Goal: Use online tool/utility: Utilize a website feature to perform a specific function

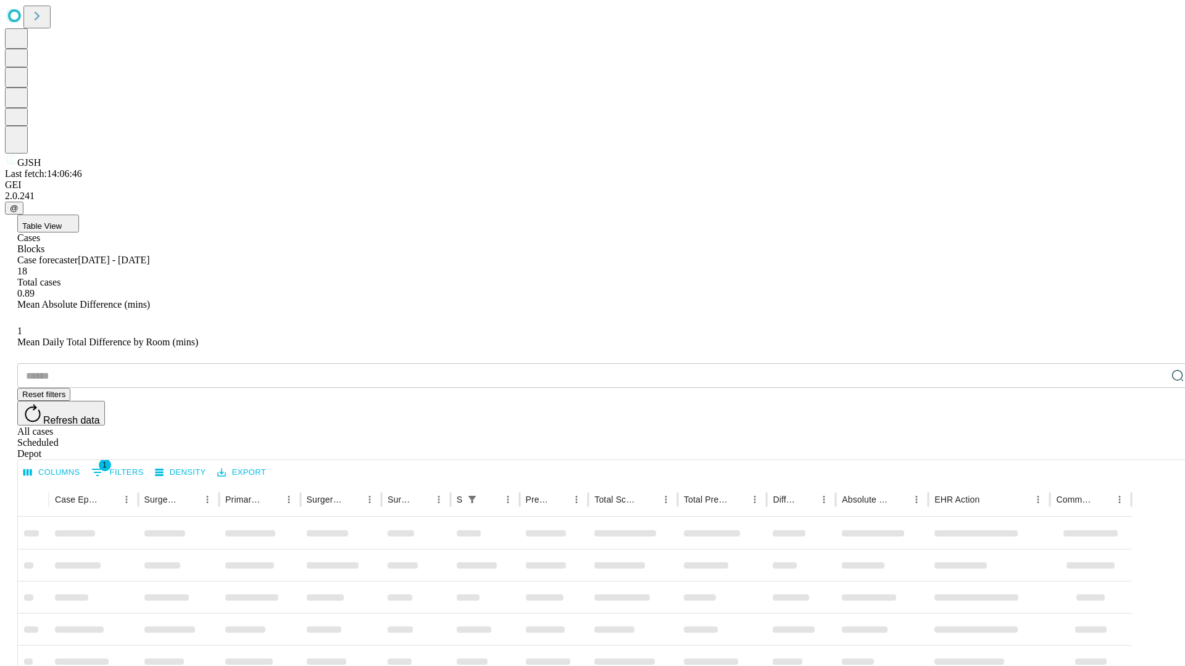
click at [62, 221] on span "Table View" at bounding box center [41, 225] width 39 height 9
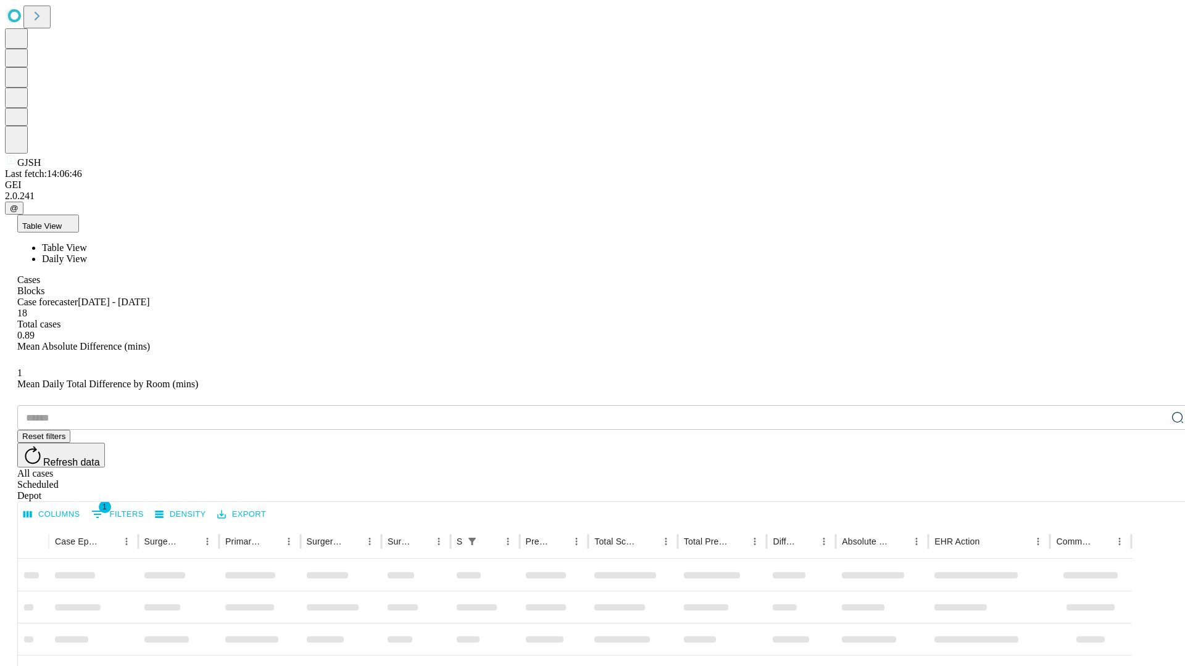
click at [87, 254] on span "Daily View" at bounding box center [64, 259] width 45 height 10
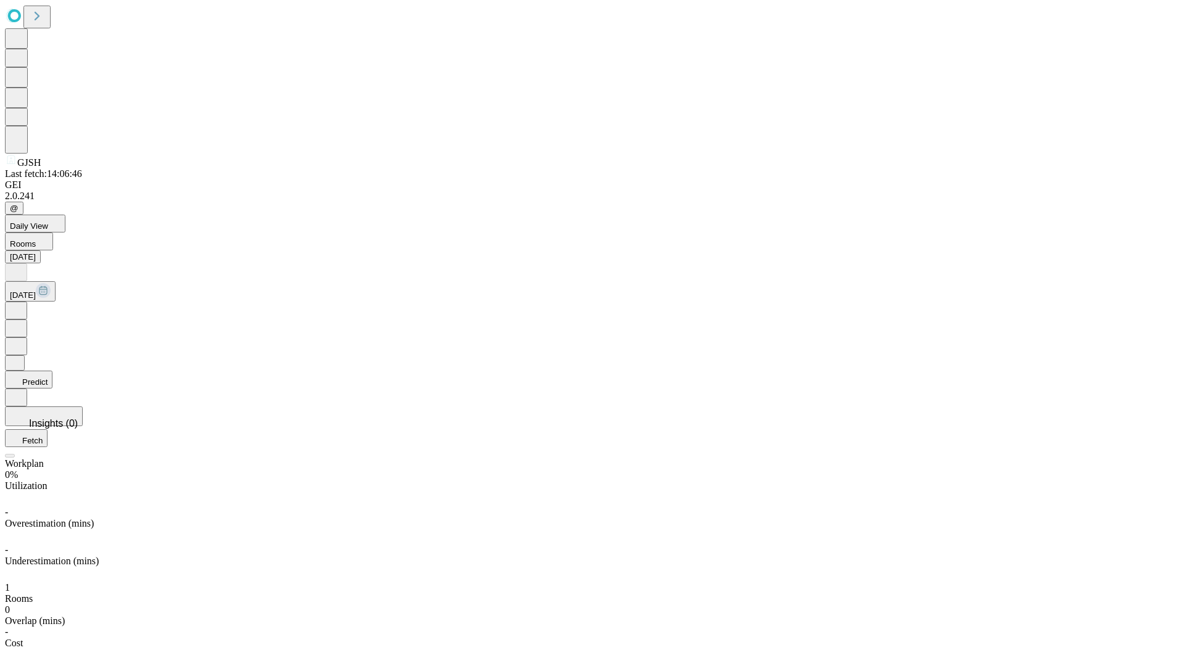
click at [52, 371] on button "Predict" at bounding box center [29, 380] width 48 height 18
